Goal: Communication & Community: Answer question/provide support

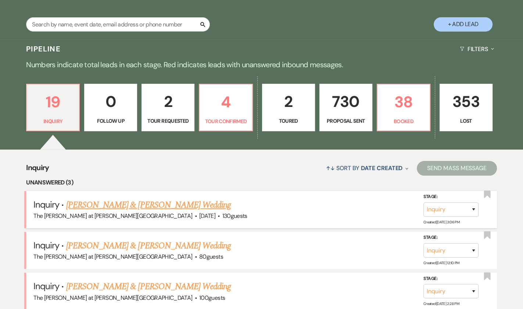
scroll to position [223, 0]
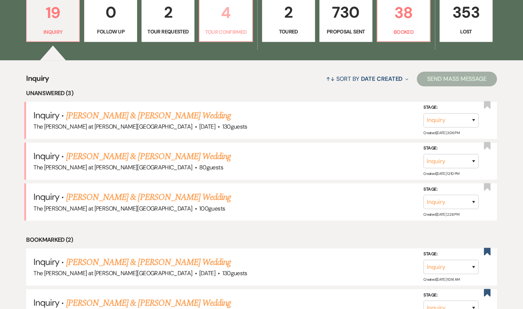
click at [225, 35] on p "Tour Confirmed" at bounding box center [225, 32] width 43 height 8
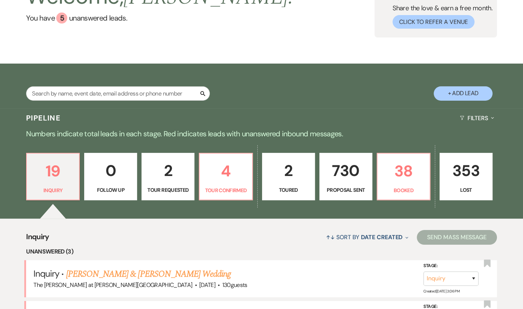
scroll to position [223, 0]
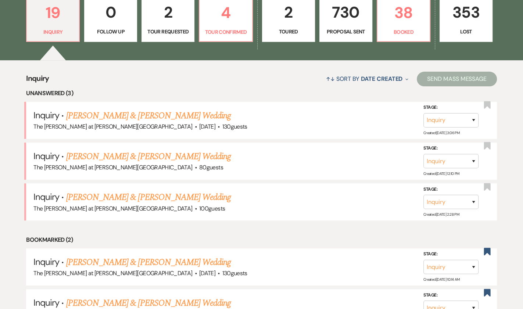
select select "4"
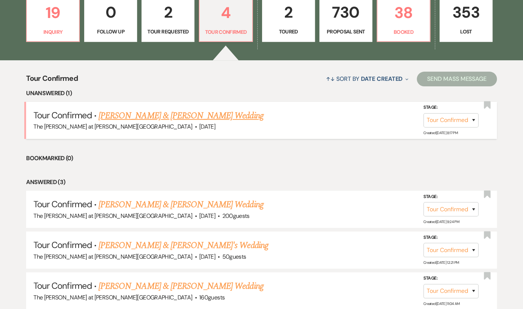
click at [150, 115] on link "[PERSON_NAME] & [PERSON_NAME] Wedding" at bounding box center [181, 115] width 165 height 13
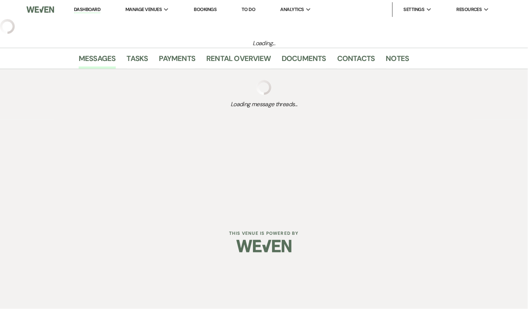
select select "4"
select select "5"
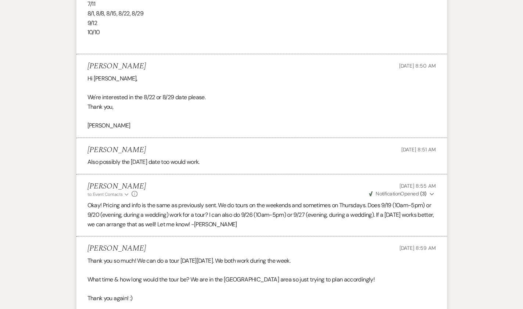
scroll to position [1834, 0]
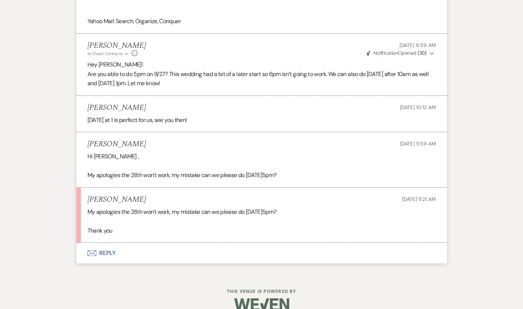
click at [109, 243] on button "Envelope Reply" at bounding box center [261, 253] width 371 height 21
click p
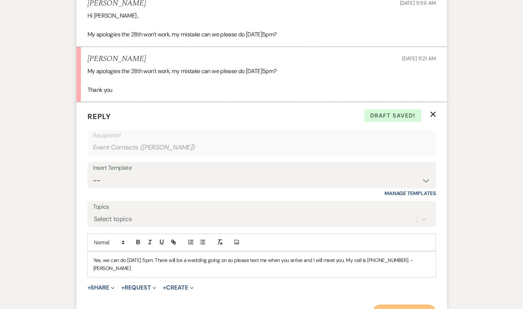
click at [392, 305] on button "Send Message" at bounding box center [404, 312] width 63 height 15
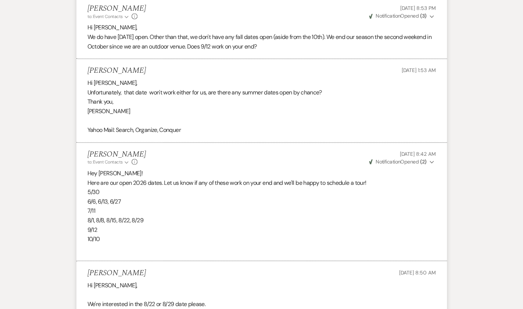
scroll to position [0, 0]
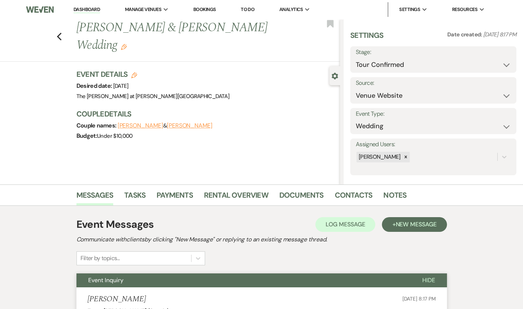
click at [78, 10] on link "Dashboard" at bounding box center [87, 9] width 26 height 7
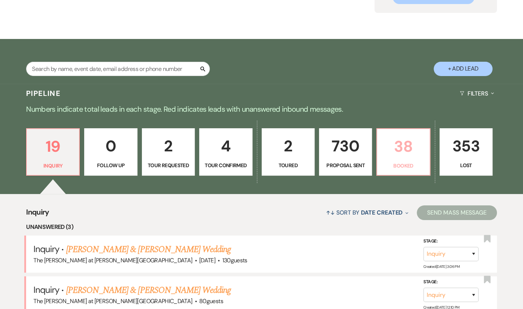
click at [414, 149] on p "38" at bounding box center [403, 146] width 43 height 25
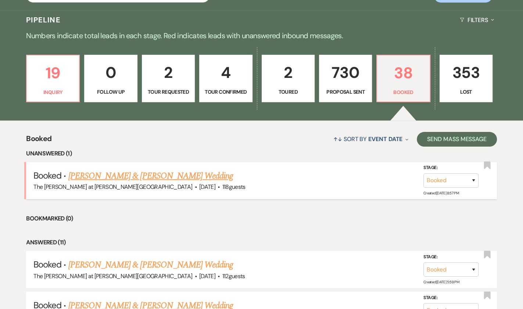
scroll to position [178, 0]
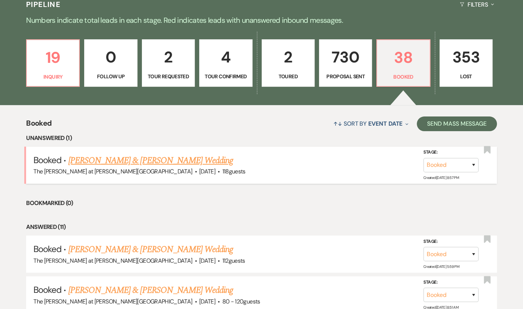
click at [157, 158] on link "[PERSON_NAME] & [PERSON_NAME] Wedding" at bounding box center [150, 160] width 165 height 13
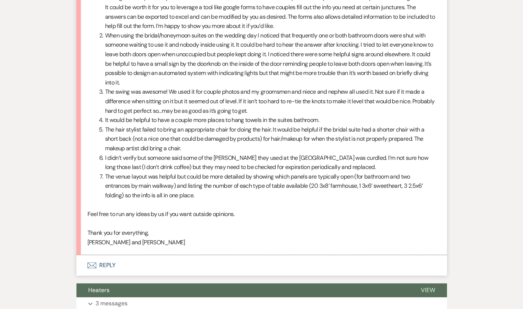
scroll to position [368, 0]
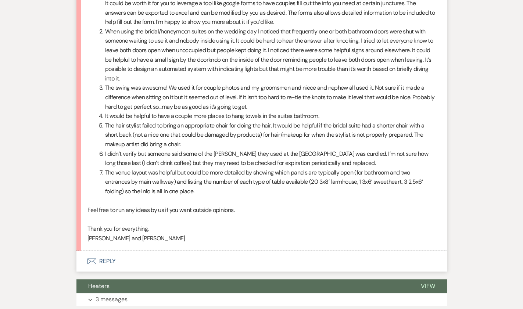
click at [111, 251] on button "Envelope Reply" at bounding box center [261, 261] width 371 height 21
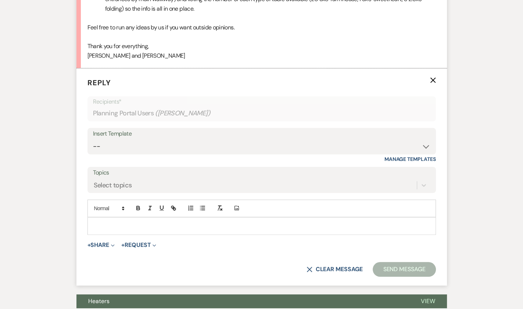
scroll to position [562, 0]
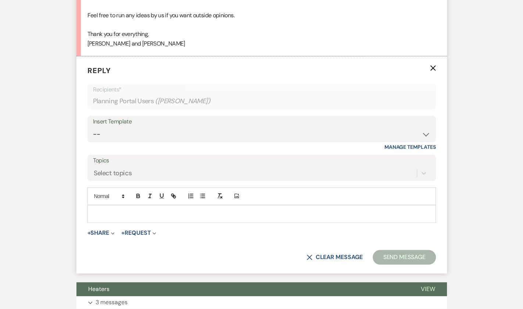
click at [160, 210] on p at bounding box center [261, 214] width 337 height 8
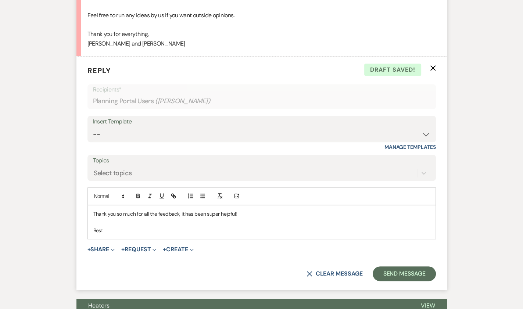
click at [248, 210] on p "Thank you so much for all the feedback, it has been super helpful!" at bounding box center [261, 214] width 337 height 8
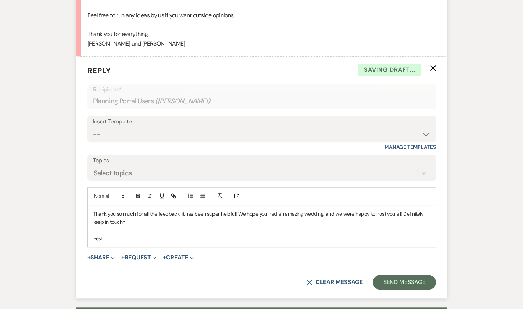
click at [156, 215] on p "Thank you so much for all the feedback, it has been super helpful! We hope you …" at bounding box center [261, 218] width 337 height 17
drag, startPoint x: 120, startPoint y: 226, endPoint x: 75, endPoint y: 232, distance: 45.7
click at [75, 232] on div "Event Messages Log Log Message + New Message Communicate with clients by clicki…" at bounding box center [261, 155] width 419 height 1131
click at [431, 278] on button "Send Message" at bounding box center [404, 282] width 63 height 15
click at [401, 275] on button "Send Message" at bounding box center [404, 282] width 63 height 15
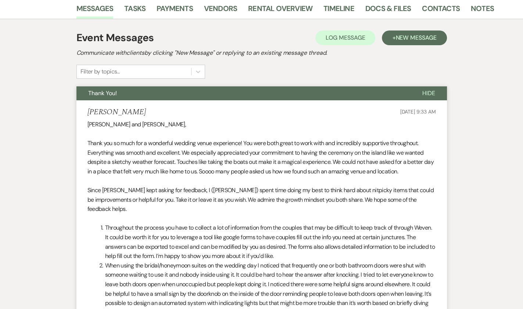
scroll to position [0, 0]
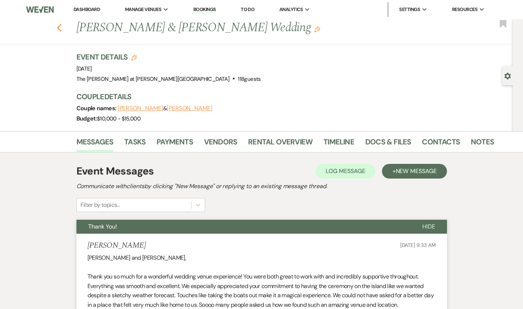
click at [61, 29] on use "button" at bounding box center [59, 28] width 5 height 8
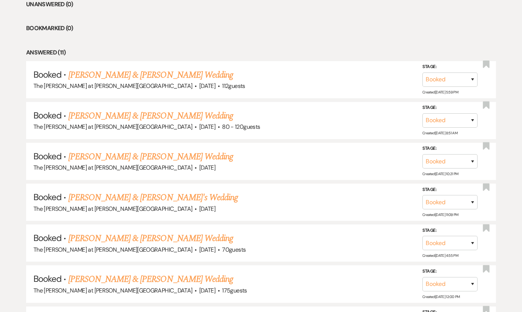
scroll to position [133, 0]
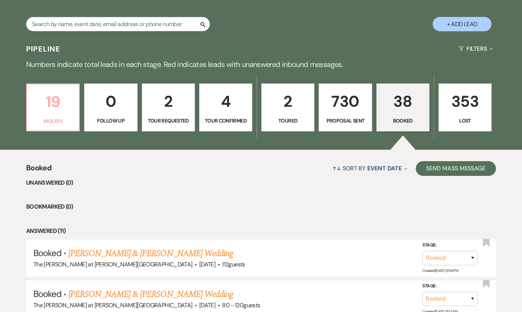
click at [42, 110] on p "19" at bounding box center [52, 101] width 43 height 25
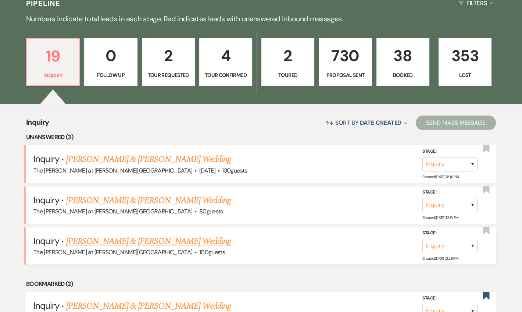
scroll to position [267, 0]
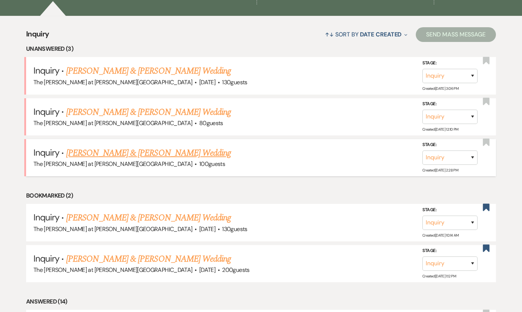
click at [147, 151] on link "[PERSON_NAME] & [PERSON_NAME] Wedding" at bounding box center [148, 152] width 165 height 13
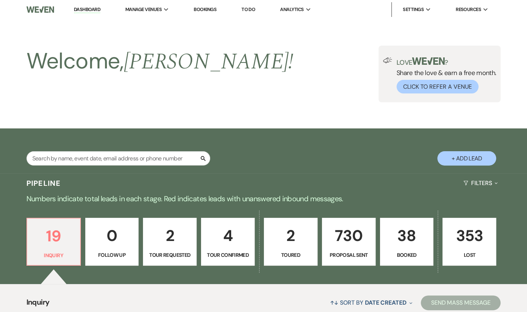
select select "17"
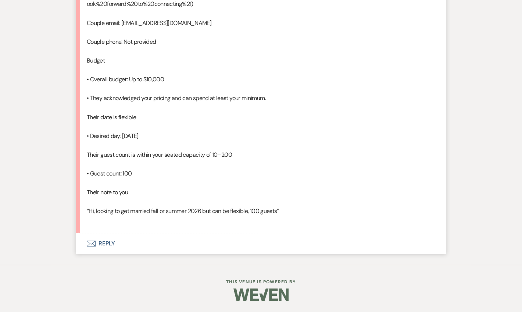
scroll to position [542, 0]
click at [104, 244] on button "Envelope Reply" at bounding box center [261, 243] width 371 height 21
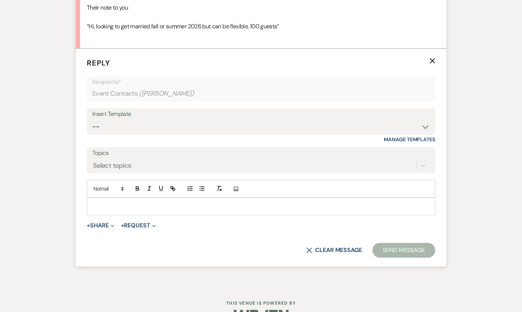
scroll to position [727, 0]
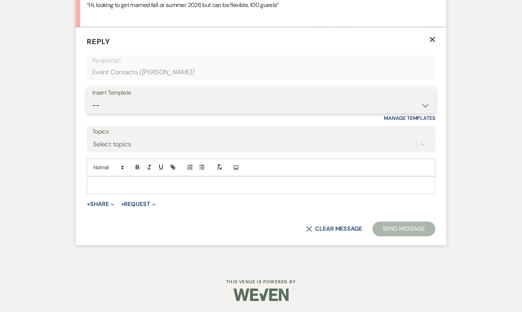
drag, startPoint x: 109, startPoint y: 129, endPoint x: 115, endPoint y: 129, distance: 5.9
click at [109, 112] on select "-- Weven Planning Portal Introduction (Booked Events) Tour Request Response Fol…" at bounding box center [260, 105] width 337 height 14
select select "4367"
click at [92, 112] on select "-- Weven Planning Portal Introduction (Booked Events) Tour Request Response Fol…" at bounding box center [260, 105] width 337 height 14
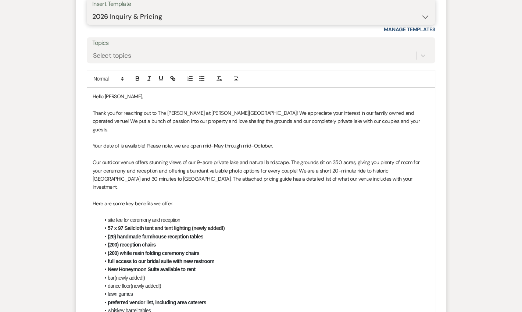
scroll to position [816, 0]
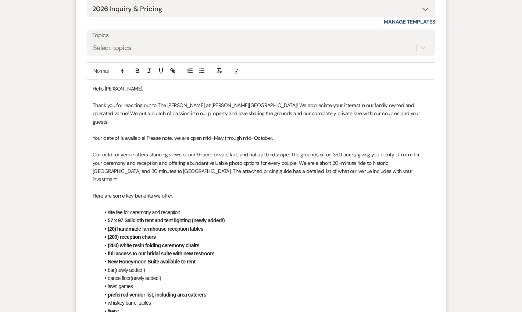
drag, startPoint x: 279, startPoint y: 154, endPoint x: 86, endPoint y: 158, distance: 193.0
click at [84, 158] on form "Reply X Draft saved! Recipients* Event Contacts ( [PERSON_NAME] ) Insert Templa…" at bounding box center [261, 246] width 371 height 630
click at [107, 142] on p at bounding box center [261, 138] width 337 height 8
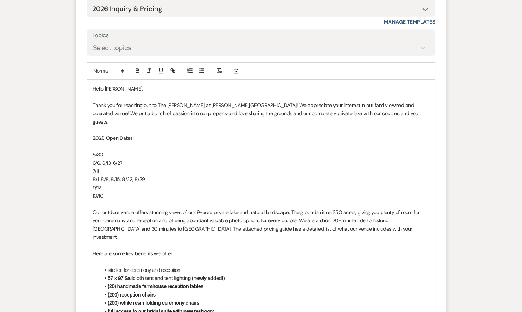
click at [136, 150] on p at bounding box center [261, 146] width 337 height 8
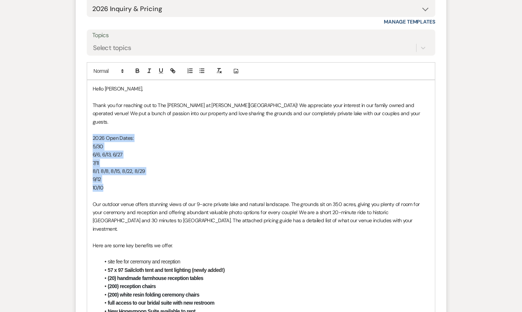
drag, startPoint x: 104, startPoint y: 205, endPoint x: 86, endPoint y: 158, distance: 50.7
click at [86, 158] on form "Reply X Draft saved! Recipients* Event Contacts ( [PERSON_NAME] ) Insert Templa…" at bounding box center [261, 271] width 371 height 680
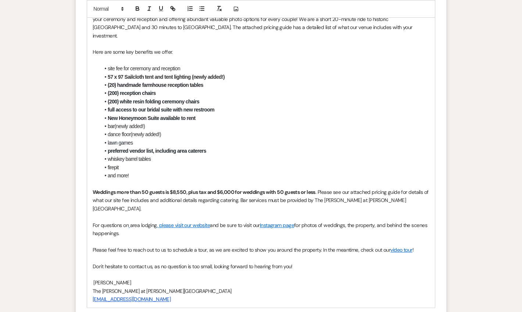
scroll to position [950, 0]
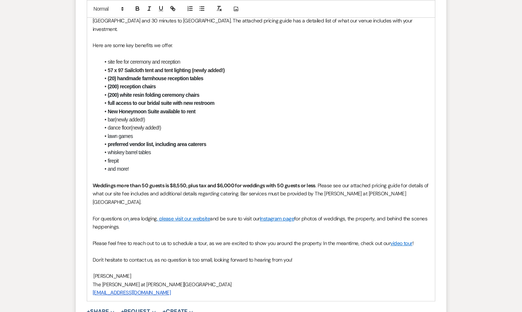
click at [400, 203] on p "Weddings more than 50 guests is $8,550, plus tax and $6,000 for weddings with 5…" at bounding box center [261, 193] width 337 height 25
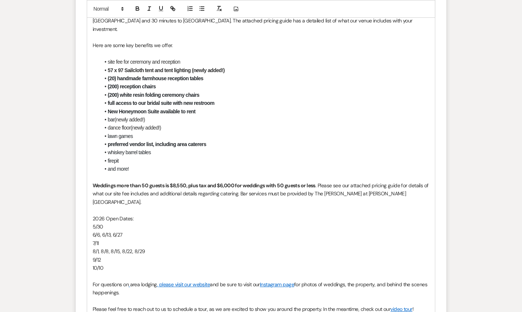
scroll to position [995, 0]
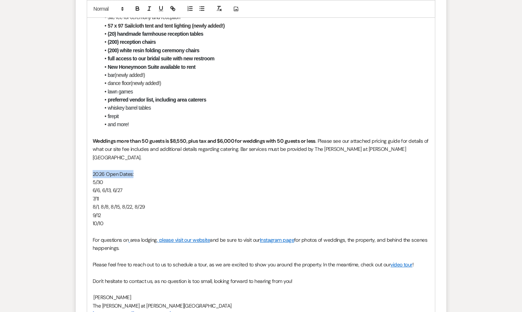
drag, startPoint x: 128, startPoint y: 175, endPoint x: 76, endPoint y: 175, distance: 51.8
click at [76, 175] on form "Reply X Saving draft... Recipients* Event Contacts ( [PERSON_NAME] ) Insert Tem…" at bounding box center [261, 93] width 371 height 680
drag, startPoint x: 139, startPoint y: 7, endPoint x: 143, endPoint y: 26, distance: 19.1
click at [139, 7] on icon "button" at bounding box center [137, 8] width 7 height 7
click at [235, 209] on p "8/1, 8/8, 8/15, 8/22, 8/29" at bounding box center [261, 207] width 337 height 8
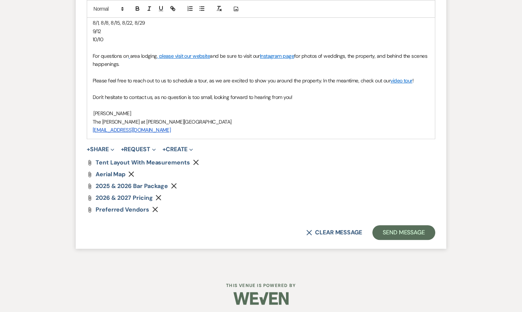
scroll to position [1184, 0]
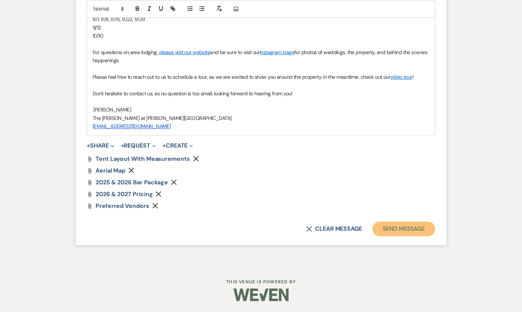
click at [387, 235] on button "Send Message" at bounding box center [403, 228] width 63 height 15
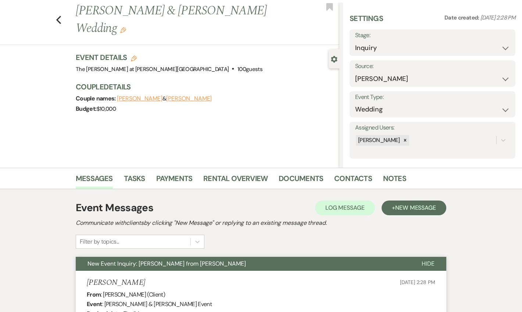
scroll to position [0, 0]
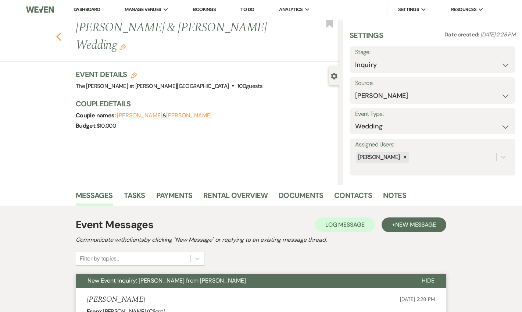
click at [60, 34] on icon "Previous" at bounding box center [59, 36] width 6 height 9
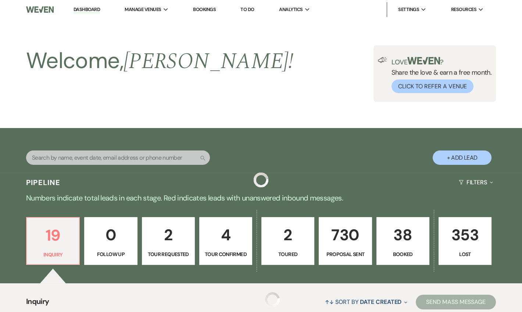
scroll to position [267, 0]
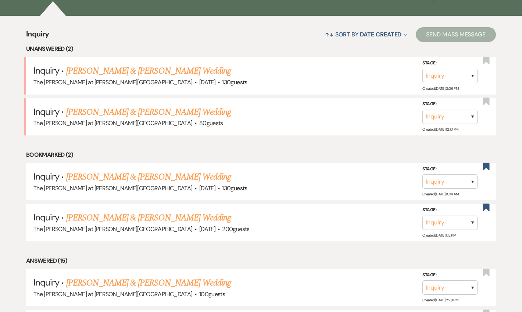
drag, startPoint x: 90, startPoint y: 110, endPoint x: 148, endPoint y: 120, distance: 59.3
click at [90, 110] on link "[PERSON_NAME] & [PERSON_NAME] Wedding" at bounding box center [148, 111] width 165 height 13
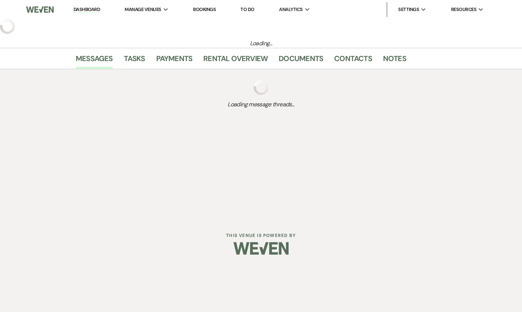
select select "17"
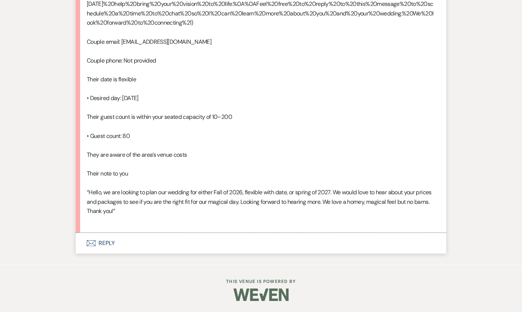
click at [111, 238] on button "Envelope Reply" at bounding box center [261, 243] width 371 height 21
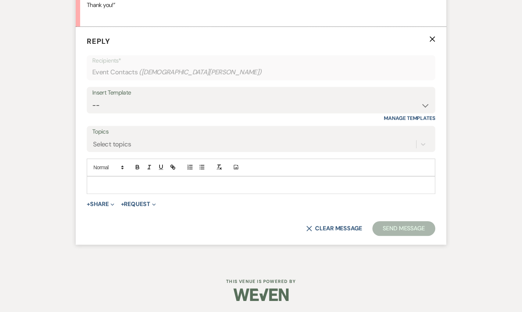
scroll to position [709, 0]
click at [138, 189] on p at bounding box center [261, 185] width 337 height 8
click at [128, 112] on select "-- Weven Planning Portal Introduction (Booked Events) Tour Request Response Fol…" at bounding box center [260, 105] width 337 height 14
select select "4367"
click at [92, 112] on select "-- Weven Planning Portal Introduction (Booked Events) Tour Request Response Fol…" at bounding box center [260, 105] width 337 height 14
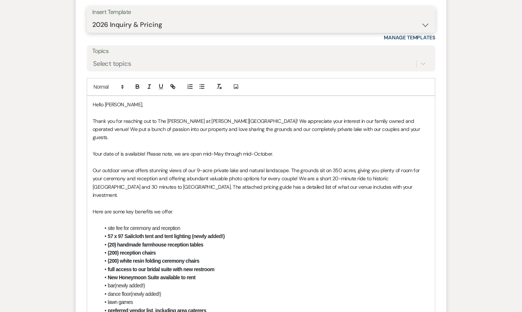
scroll to position [798, 0]
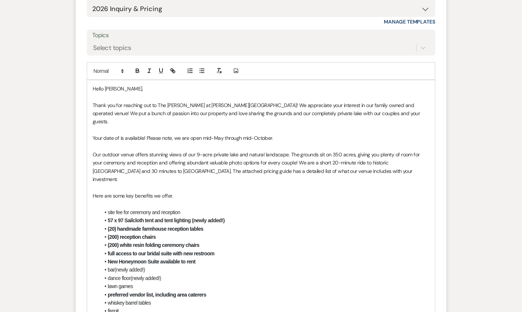
drag, startPoint x: 279, startPoint y: 159, endPoint x: 86, endPoint y: 159, distance: 193.0
click at [86, 159] on form "Reply X Draft Recipients* Event Contacts ( [PERSON_NAME] ) Insert Template -- W…" at bounding box center [261, 246] width 371 height 630
click at [226, 200] on p "Here are some key benefits we offer." at bounding box center [261, 196] width 337 height 8
drag, startPoint x: 121, startPoint y: 156, endPoint x: 151, endPoint y: 161, distance: 30.8
click at [122, 141] on span "Your date of is available! Please note, we are open mid-May through mid-October." at bounding box center [183, 138] width 180 height 7
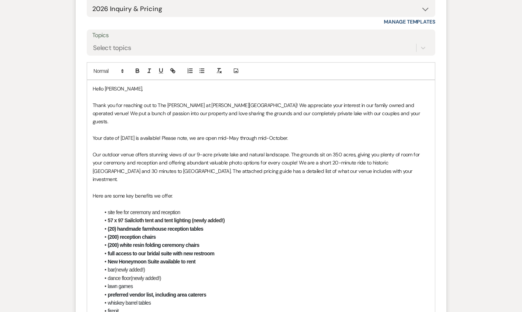
click at [172, 169] on p "Our outdoor venue offers stunning views of our 9-acre private lake and natural …" at bounding box center [261, 166] width 337 height 33
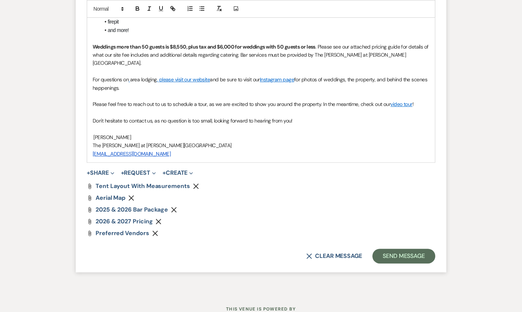
scroll to position [1110, 0]
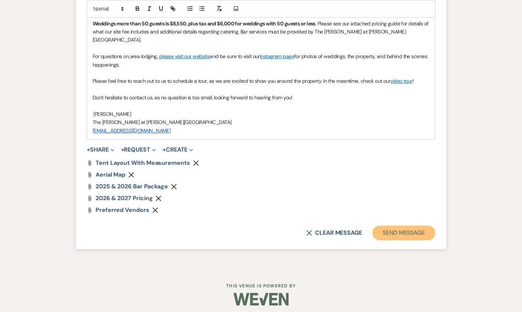
click at [404, 232] on button "Send Message" at bounding box center [403, 232] width 63 height 15
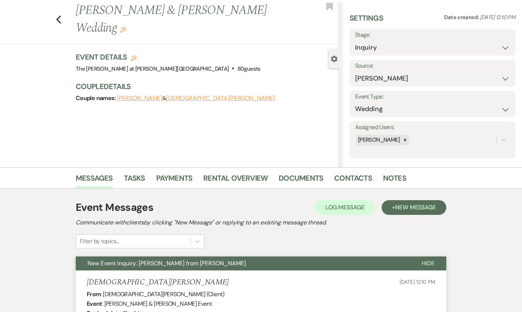
scroll to position [0, 0]
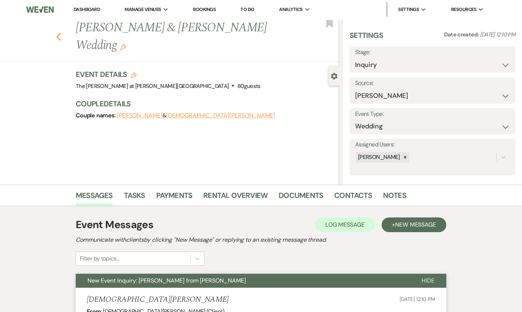
click at [61, 33] on use "button" at bounding box center [58, 37] width 5 height 8
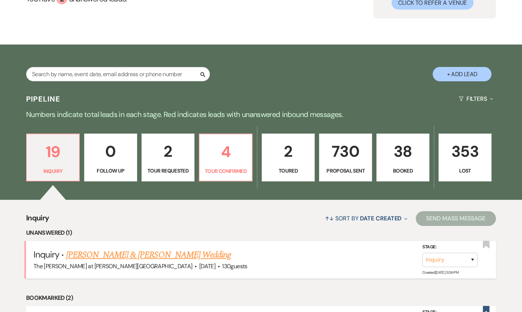
scroll to position [178, 0]
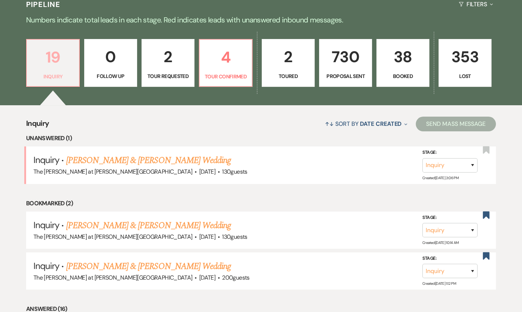
click at [61, 67] on p "19" at bounding box center [52, 57] width 43 height 25
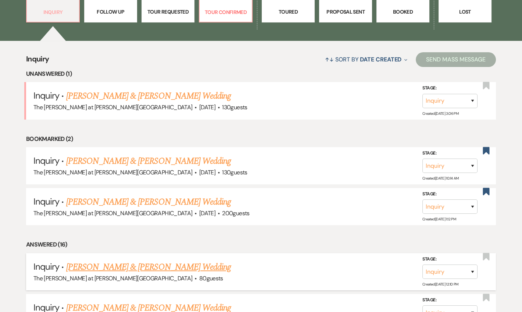
scroll to position [356, 0]
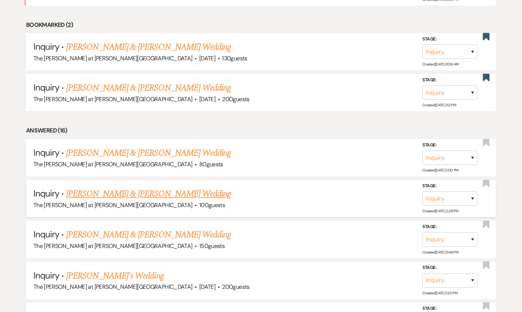
click at [145, 191] on link "[PERSON_NAME] & [PERSON_NAME] Wedding" at bounding box center [148, 193] width 165 height 13
select select "17"
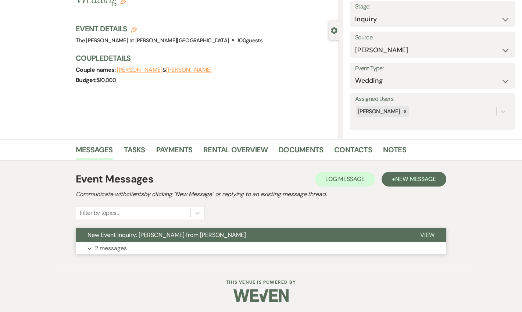
click at [99, 245] on p "2 messages" at bounding box center [111, 248] width 32 height 10
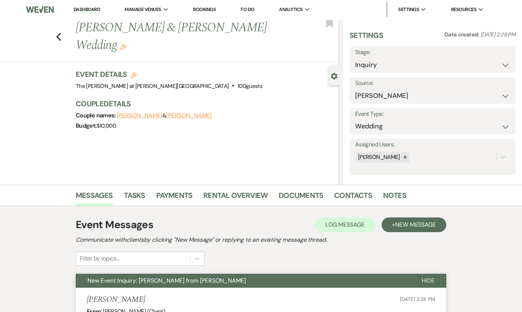
click at [87, 10] on link "Dashboard" at bounding box center [87, 9] width 26 height 7
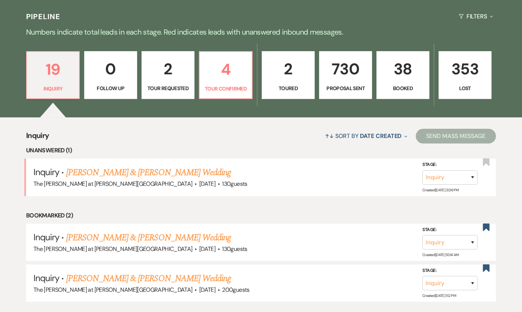
scroll to position [178, 0]
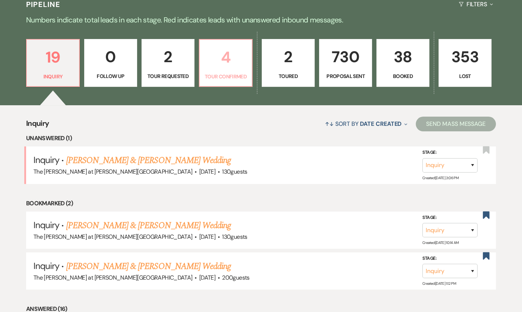
click at [222, 72] on p "Tour Confirmed" at bounding box center [225, 76] width 43 height 8
select select "4"
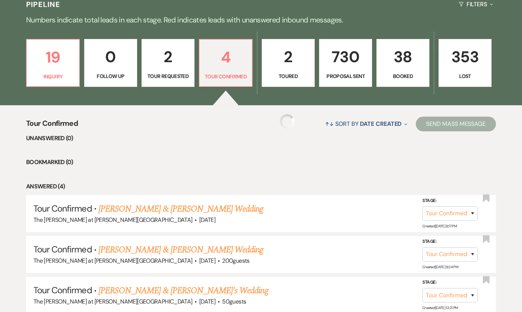
select select "4"
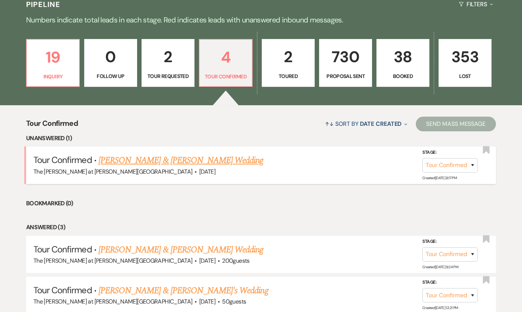
click at [164, 161] on link "[PERSON_NAME] & [PERSON_NAME] Wedding" at bounding box center [181, 160] width 165 height 13
select select "4"
select select "5"
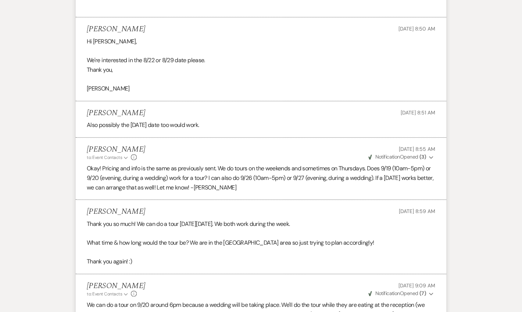
scroll to position [1920, 0]
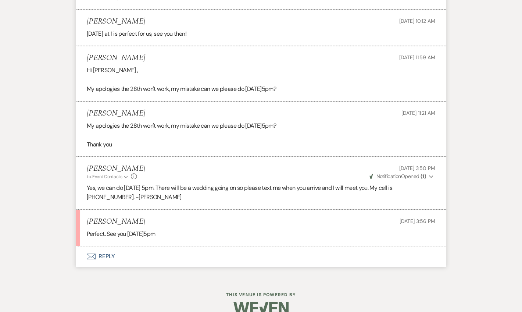
click at [104, 246] on button "Envelope Reply" at bounding box center [261, 256] width 371 height 21
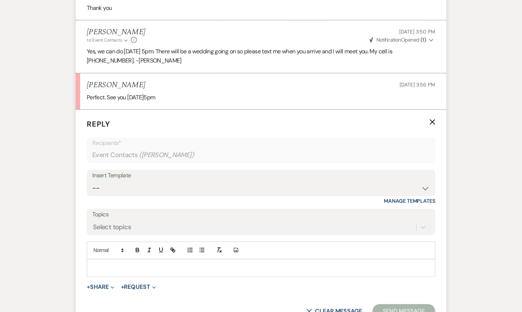
scroll to position [2106, 0]
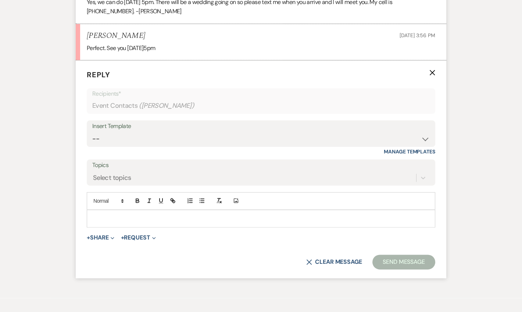
click at [108, 210] on div at bounding box center [261, 218] width 348 height 17
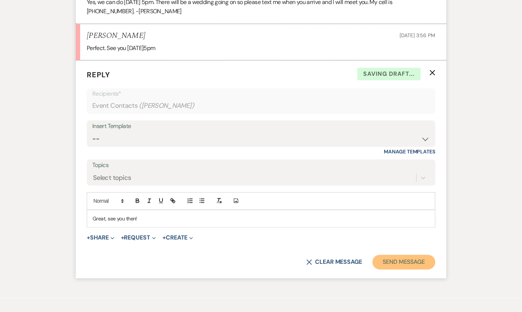
drag, startPoint x: 425, startPoint y: 249, endPoint x: 430, endPoint y: 244, distance: 6.5
click at [425, 254] on button "Send Message" at bounding box center [403, 261] width 63 height 15
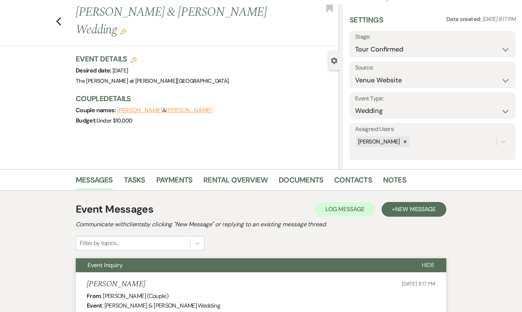
scroll to position [12, 0]
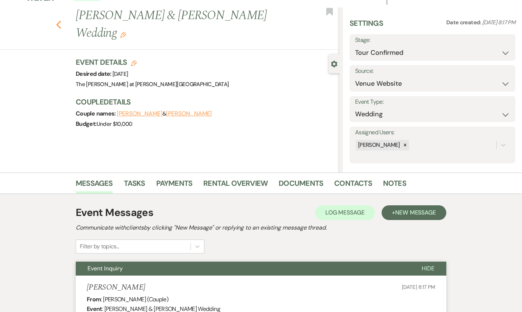
click at [61, 20] on icon "Previous" at bounding box center [59, 24] width 6 height 9
select select "4"
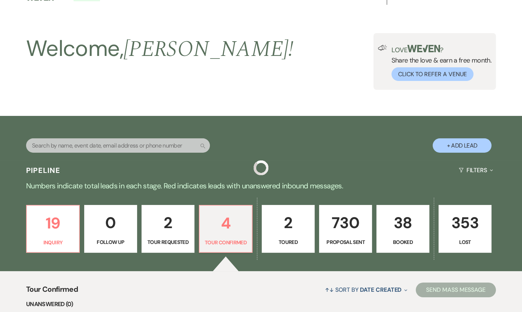
scroll to position [178, 0]
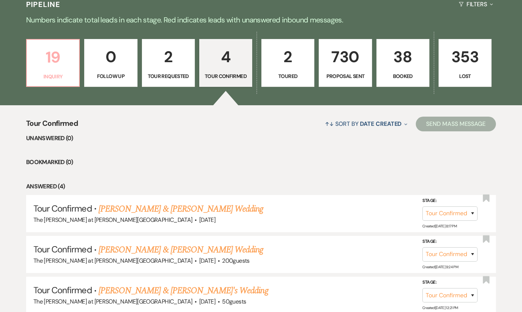
click at [33, 62] on p "19" at bounding box center [52, 57] width 43 height 25
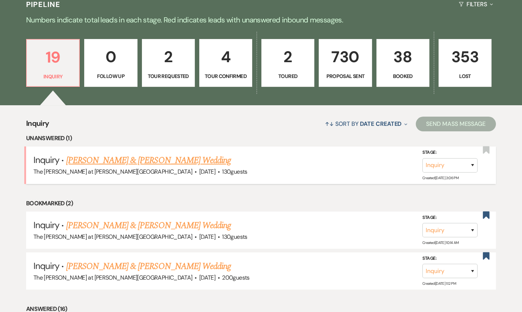
click at [134, 161] on link "[PERSON_NAME] & [PERSON_NAME] Wedding" at bounding box center [148, 160] width 165 height 13
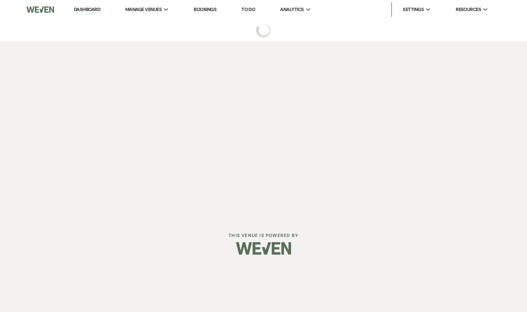
select select "5"
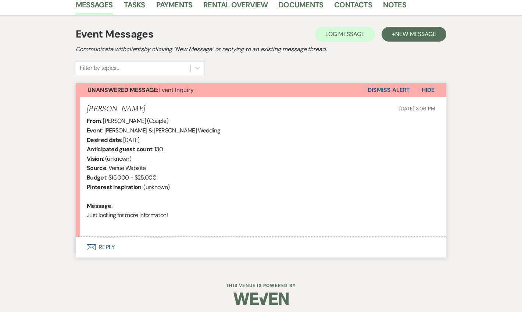
scroll to position [193, 0]
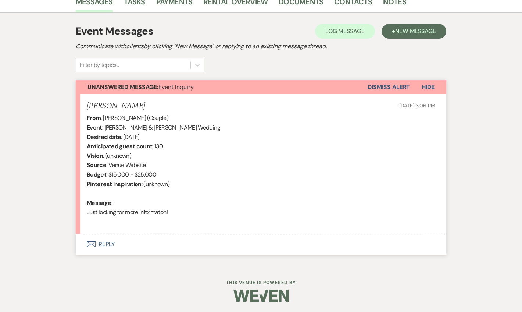
click at [114, 244] on button "Envelope Reply" at bounding box center [261, 244] width 371 height 21
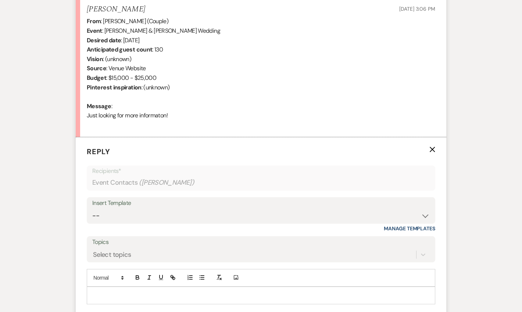
scroll to position [379, 0]
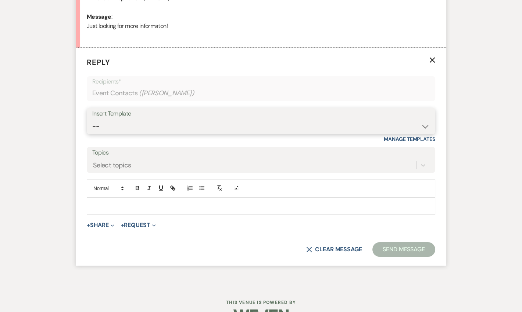
click at [141, 131] on select "-- Weven Planning Portal Introduction (Booked Events) Tour Request Response Fol…" at bounding box center [260, 126] width 337 height 14
click at [142, 135] on div "Insert Template -- Weven Planning Portal Introduction (Booked Events) Tour Requ…" at bounding box center [261, 125] width 348 height 35
click at [142, 124] on select "-- Weven Planning Portal Introduction (Booked Events) Tour Request Response Fol…" at bounding box center [260, 126] width 337 height 14
select select "4367"
click at [92, 119] on select "-- Weven Planning Portal Introduction (Booked Events) Tour Request Response Fol…" at bounding box center [260, 126] width 337 height 14
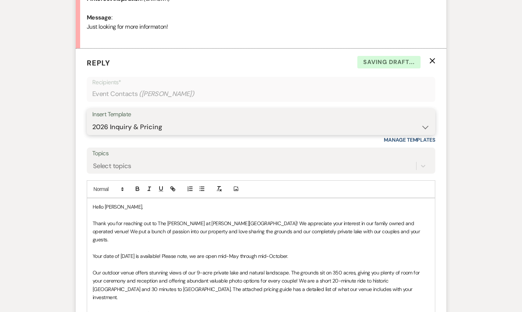
scroll to position [468, 0]
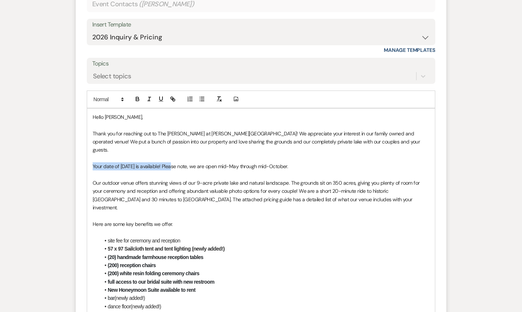
drag, startPoint x: 171, startPoint y: 154, endPoint x: 85, endPoint y: 157, distance: 86.4
click at [85, 157] on form "Reply X Draft saved! Recipients* Event Contacts ( [PERSON_NAME] ) Insert Templa…" at bounding box center [261, 274] width 371 height 630
click at [226, 181] on span "Our outdoor venue offers stunning views of our 9-acre private lake and natural …" at bounding box center [257, 194] width 328 height 31
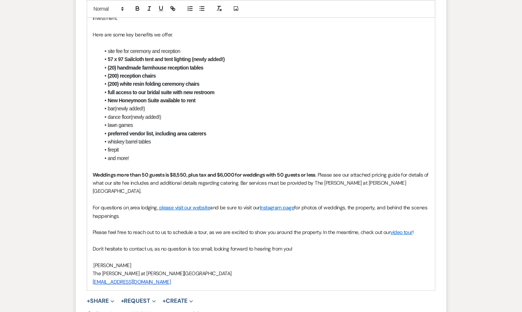
scroll to position [736, 0]
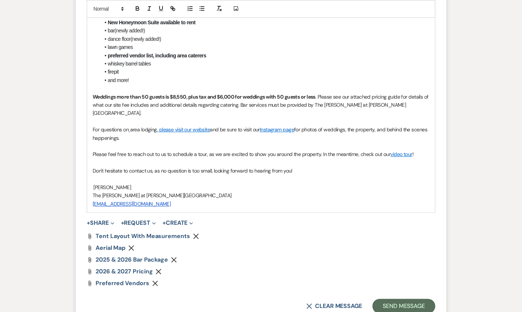
click at [403, 271] on form "Reply X Draft Recipients* Event Contacts ( [PERSON_NAME] ) Insert Template -- W…" at bounding box center [261, 7] width 371 height 630
click at [400, 298] on button "Send Message" at bounding box center [403, 305] width 63 height 15
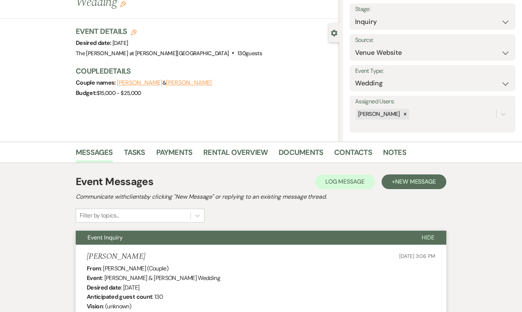
scroll to position [0, 0]
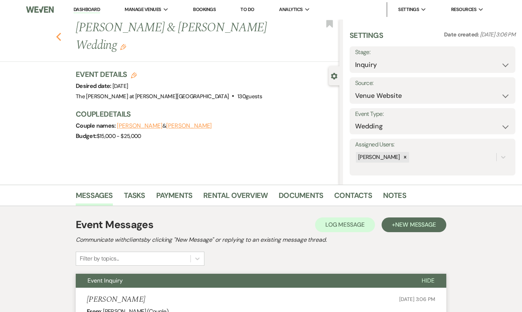
click at [61, 33] on use "button" at bounding box center [58, 37] width 5 height 8
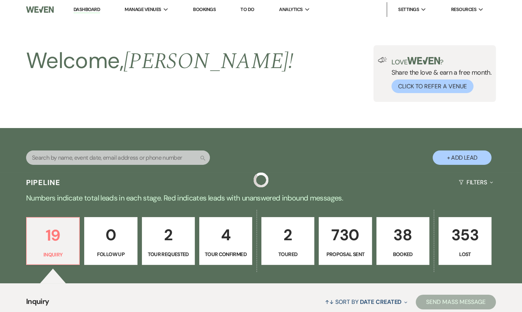
scroll to position [178, 0]
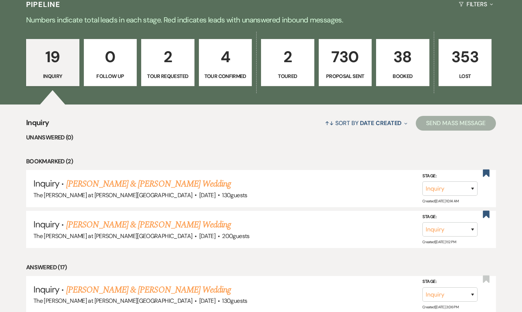
click at [226, 71] on link "4 Tour Confirmed" at bounding box center [225, 62] width 53 height 47
select select "4"
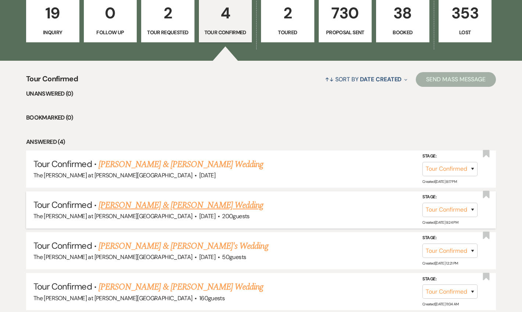
scroll to position [278, 0]
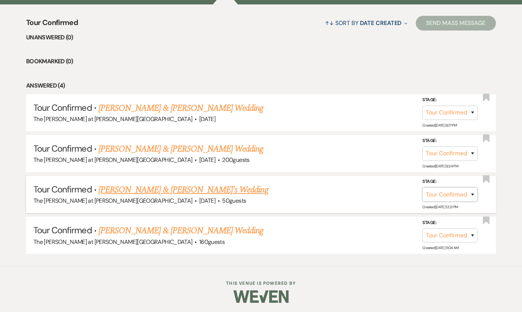
click at [440, 193] on select "Inquiry Follow Up Tour Requested Tour Confirmed Toured Proposal Sent Booked Lost" at bounding box center [449, 194] width 55 height 14
select select "5"
click at [422, 187] on select "Inquiry Follow Up Tour Requested Tour Confirmed Toured Proposal Sent Booked Lost" at bounding box center [449, 194] width 55 height 14
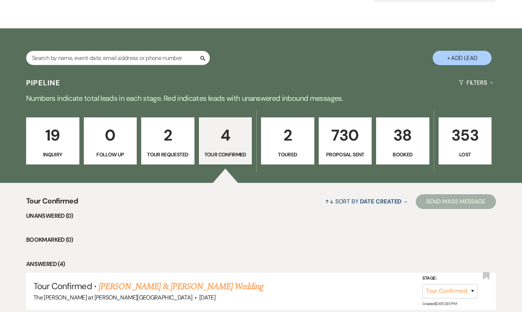
click at [240, 142] on p "4" at bounding box center [226, 135] width 44 height 25
click at [294, 140] on p "2" at bounding box center [288, 135] width 44 height 25
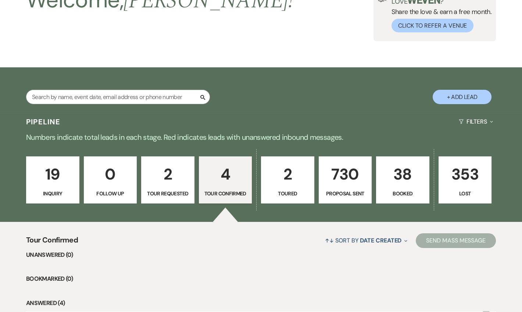
select select "5"
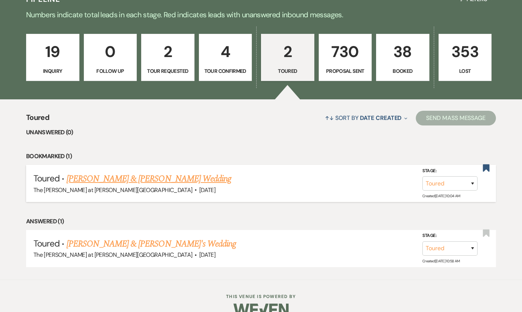
scroll to position [197, 0]
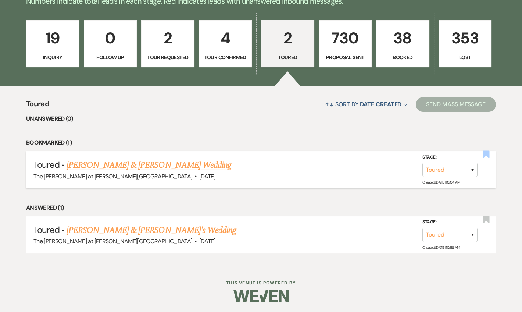
click at [485, 154] on use "button" at bounding box center [486, 154] width 7 height 7
select select "5"
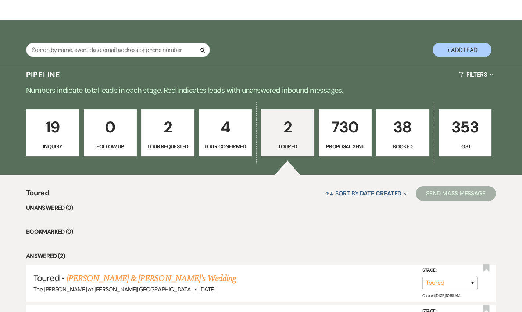
click at [65, 122] on p "19" at bounding box center [53, 127] width 44 height 25
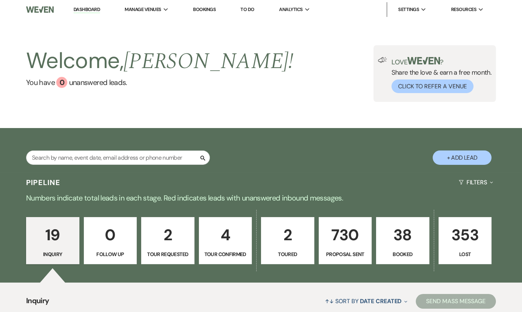
click at [89, 12] on link "Dashboard" at bounding box center [87, 9] width 26 height 7
click at [89, 10] on link "Dashboard" at bounding box center [87, 9] width 26 height 7
drag, startPoint x: 92, startPoint y: 12, endPoint x: 114, endPoint y: 8, distance: 21.7
click at [93, 12] on link "Dashboard" at bounding box center [87, 9] width 26 height 7
